Goal: Task Accomplishment & Management: Complete application form

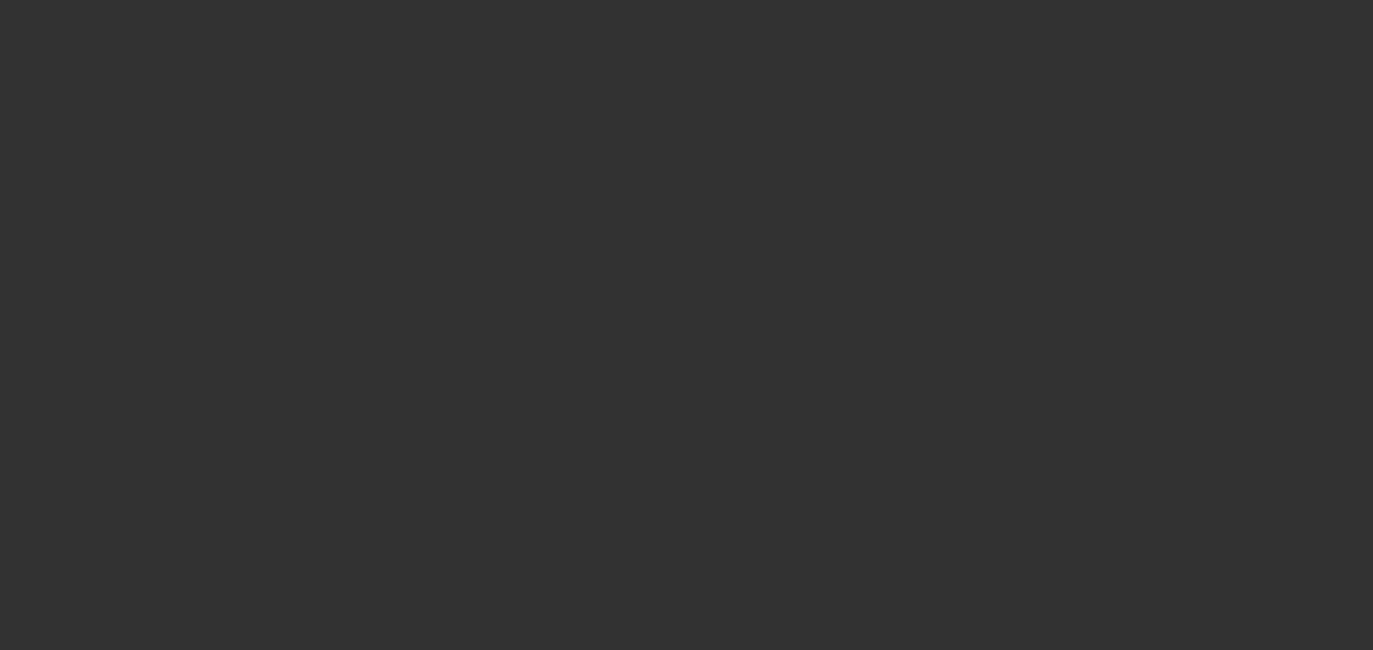
select select "0"
select select "2"
select select "0.1"
select select "4"
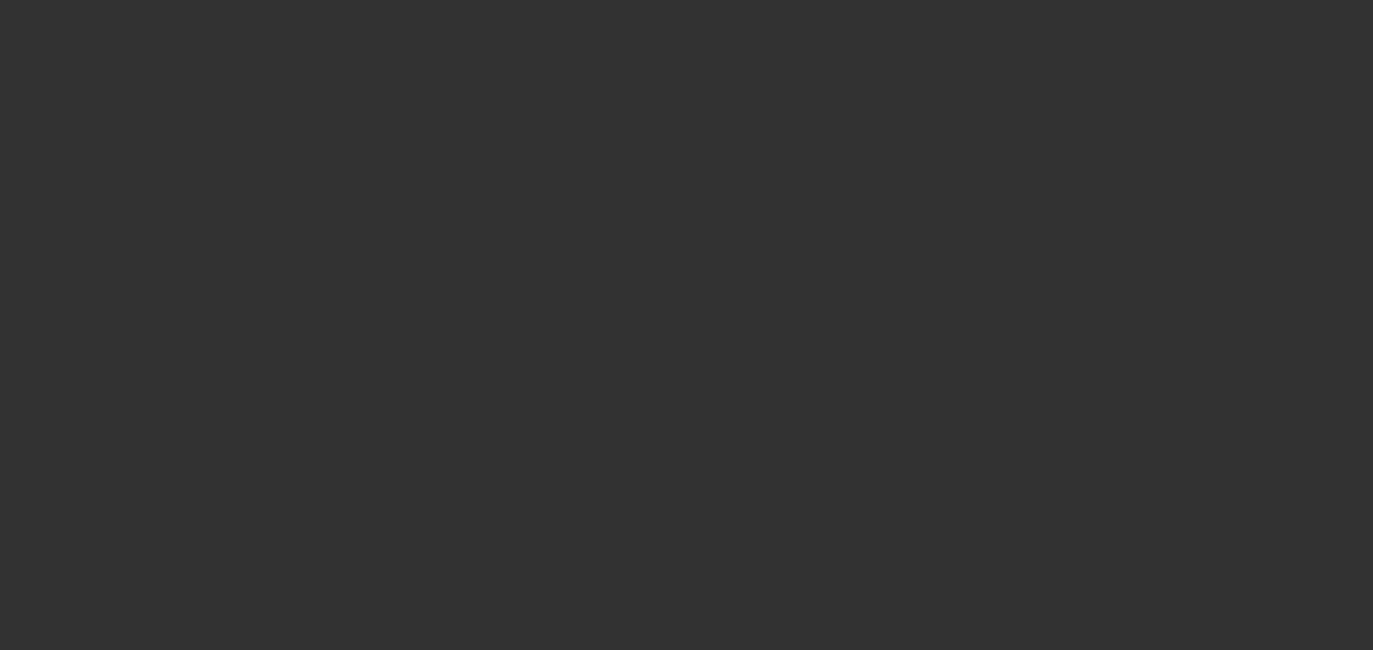
select select "0.2"
select select "2"
select select "0.1"
select select "4"
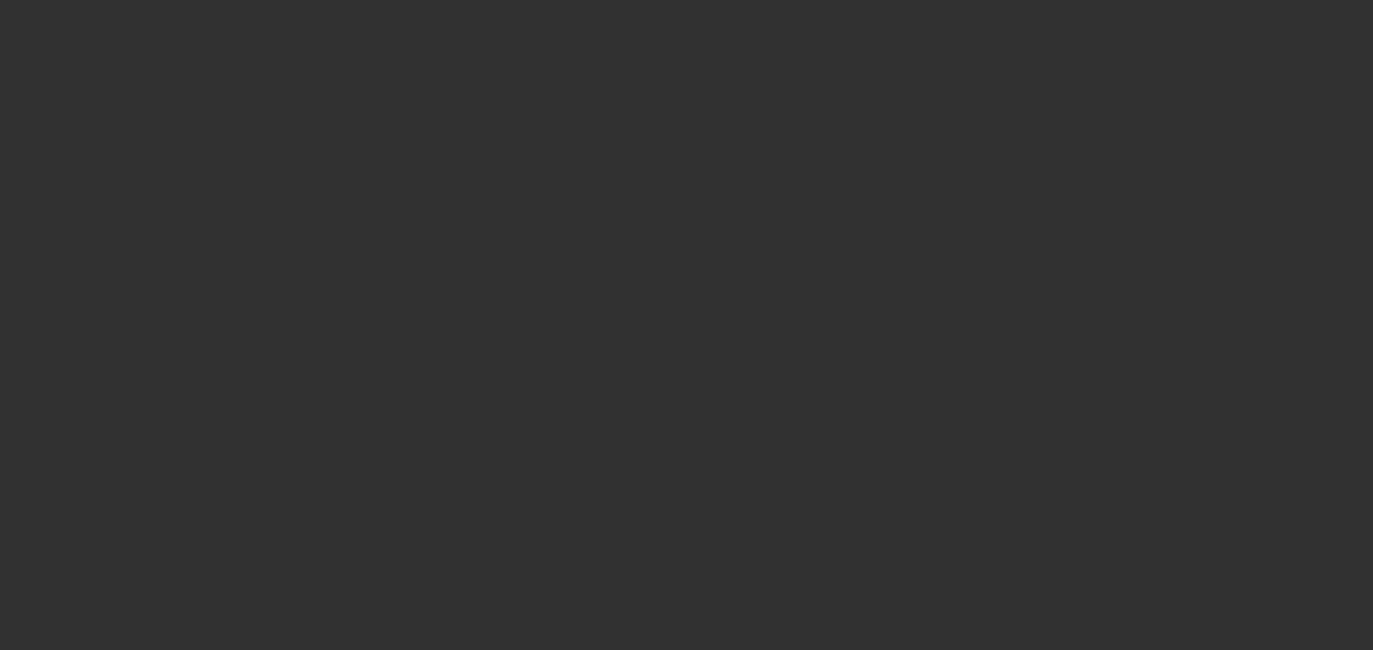
select select "0.15"
select select "2"
select select "0.1"
select select "4"
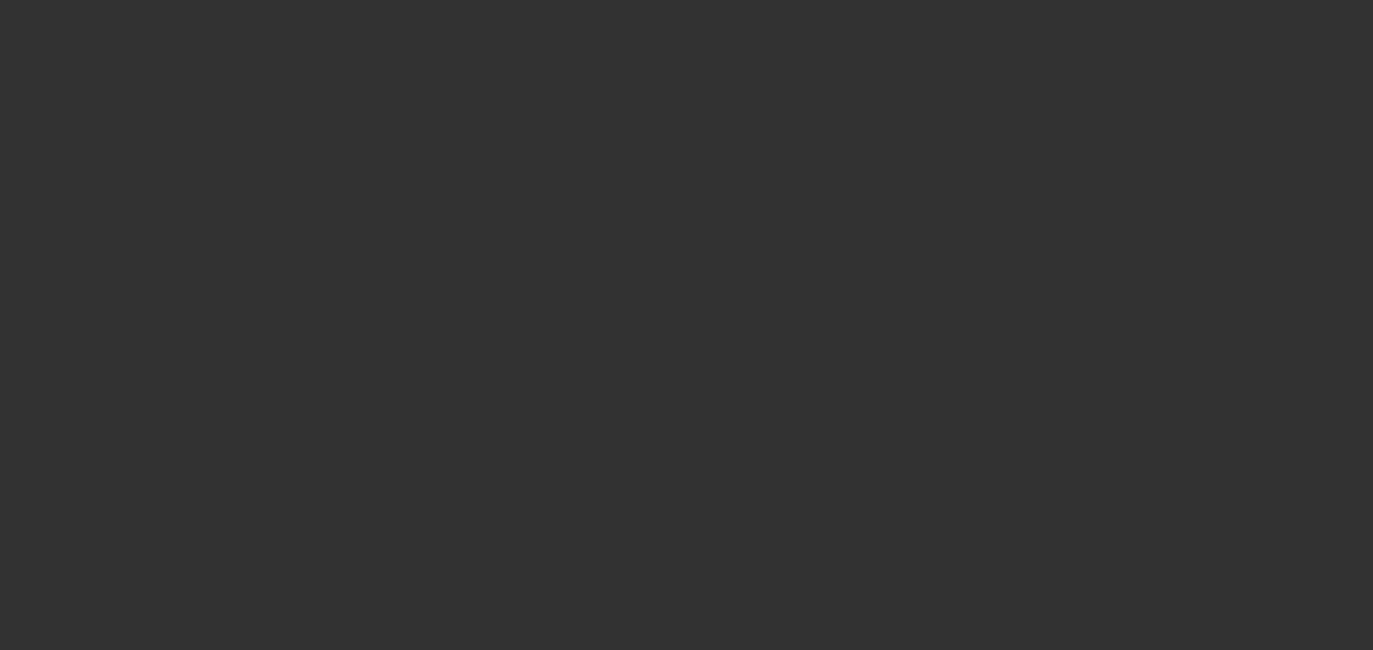
select select "0.2"
select select "2"
select select "0.1"
select select "4"
